Goal: Task Accomplishment & Management: Manage account settings

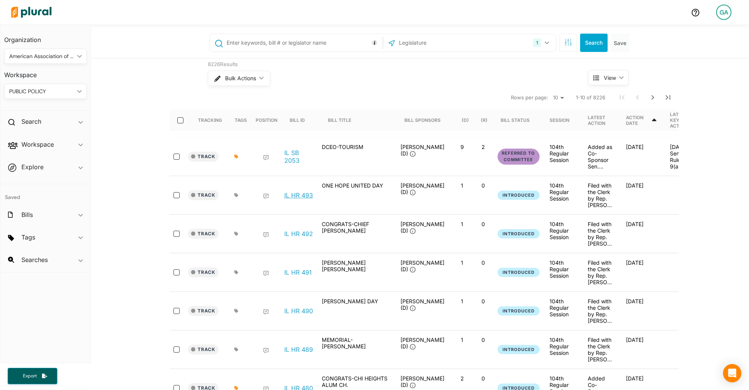
click at [297, 192] on link "IL HR 493" at bounding box center [298, 196] width 29 height 8
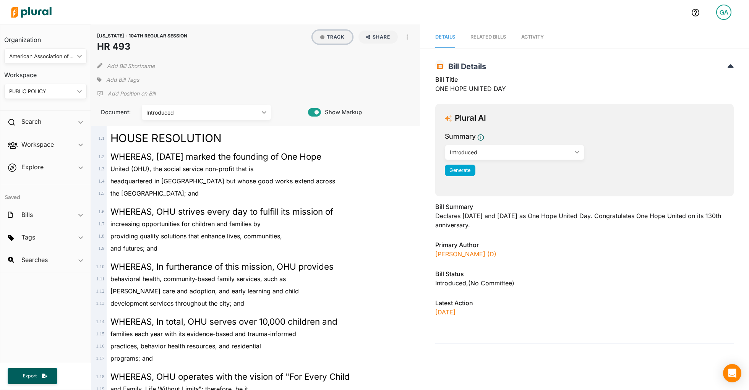
click at [332, 40] on button "Track" at bounding box center [333, 37] width 40 height 13
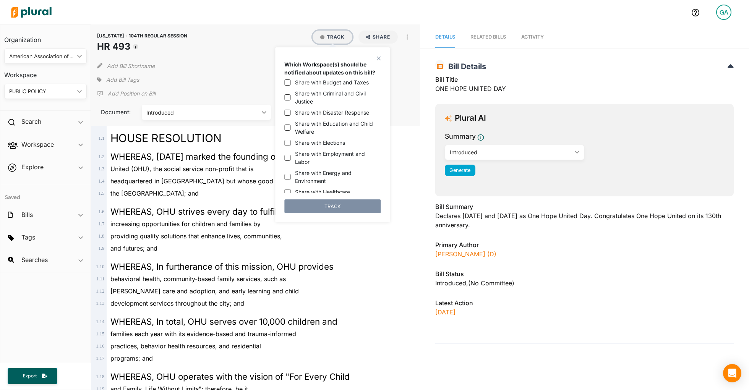
scroll to position [13, 0]
click at [582, 69] on h2 "Bill Details" at bounding box center [585, 66] width 299 height 9
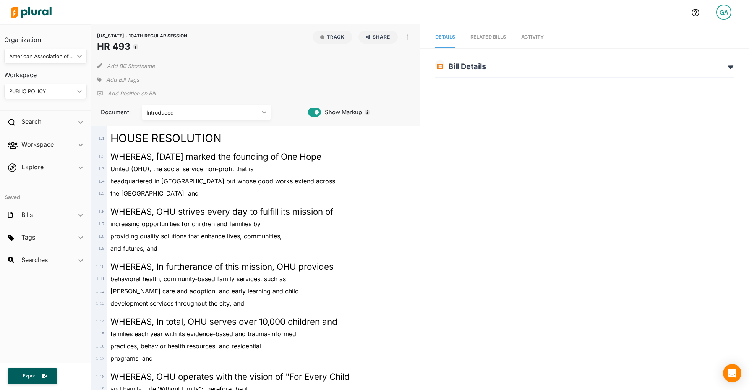
click at [735, 8] on link "GA" at bounding box center [724, 12] width 28 height 21
click at [696, 70] on link "Notification Settings" at bounding box center [703, 72] width 67 height 19
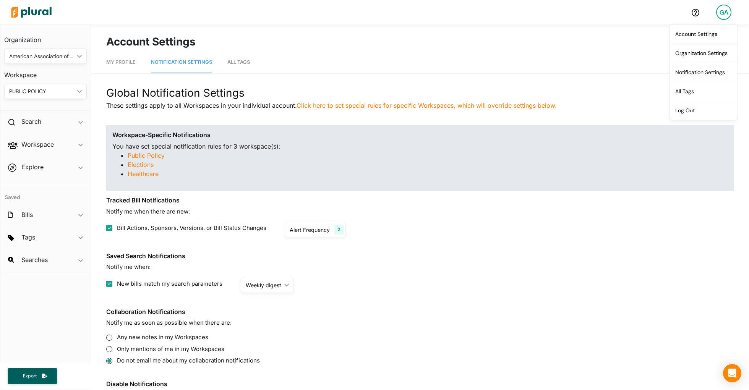
scroll to position [3, 0]
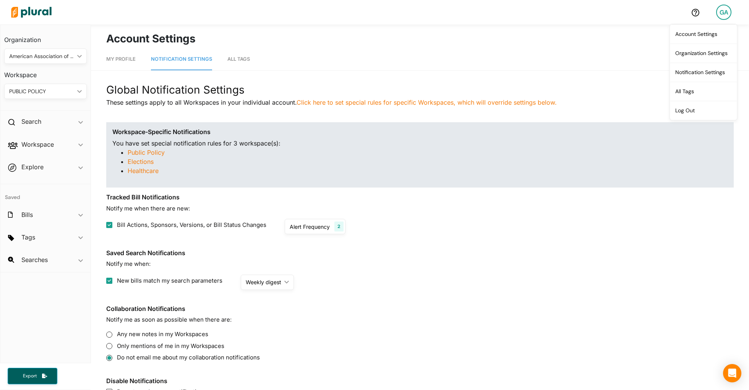
click at [465, 219] on div "Bill Actions, Sponsors, Versions, or Bill Status Changes Alert Frequency 2 As s…" at bounding box center [420, 226] width 628 height 15
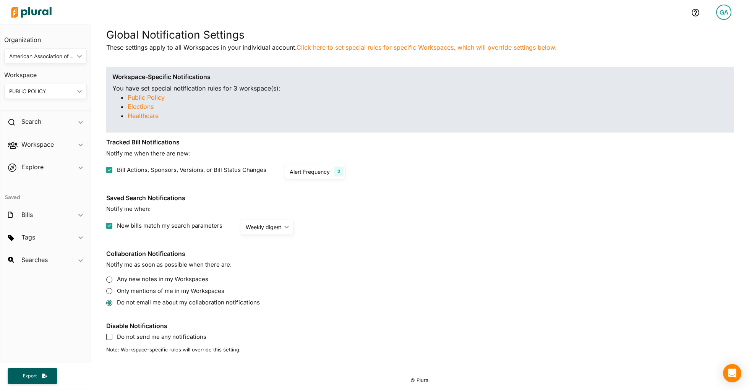
scroll to position [0, 0]
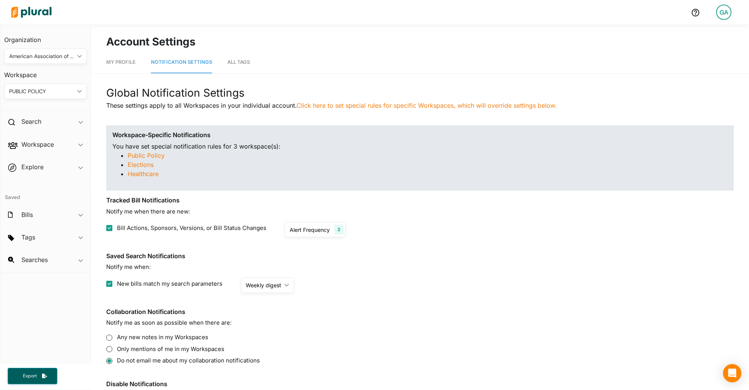
click at [726, 12] on div "GA" at bounding box center [724, 12] width 15 height 15
click at [685, 105] on link "Log Out" at bounding box center [703, 110] width 67 height 19
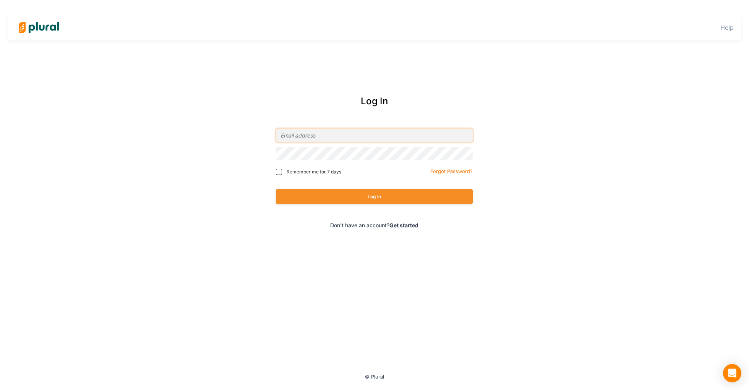
type input "[EMAIL_ADDRESS][DOMAIN_NAME]"
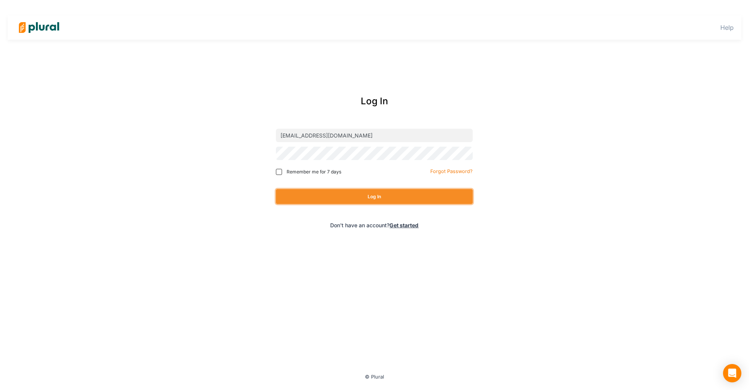
click at [397, 189] on button "Log In" at bounding box center [374, 196] width 197 height 15
